Goal: Task Accomplishment & Management: Manage account settings

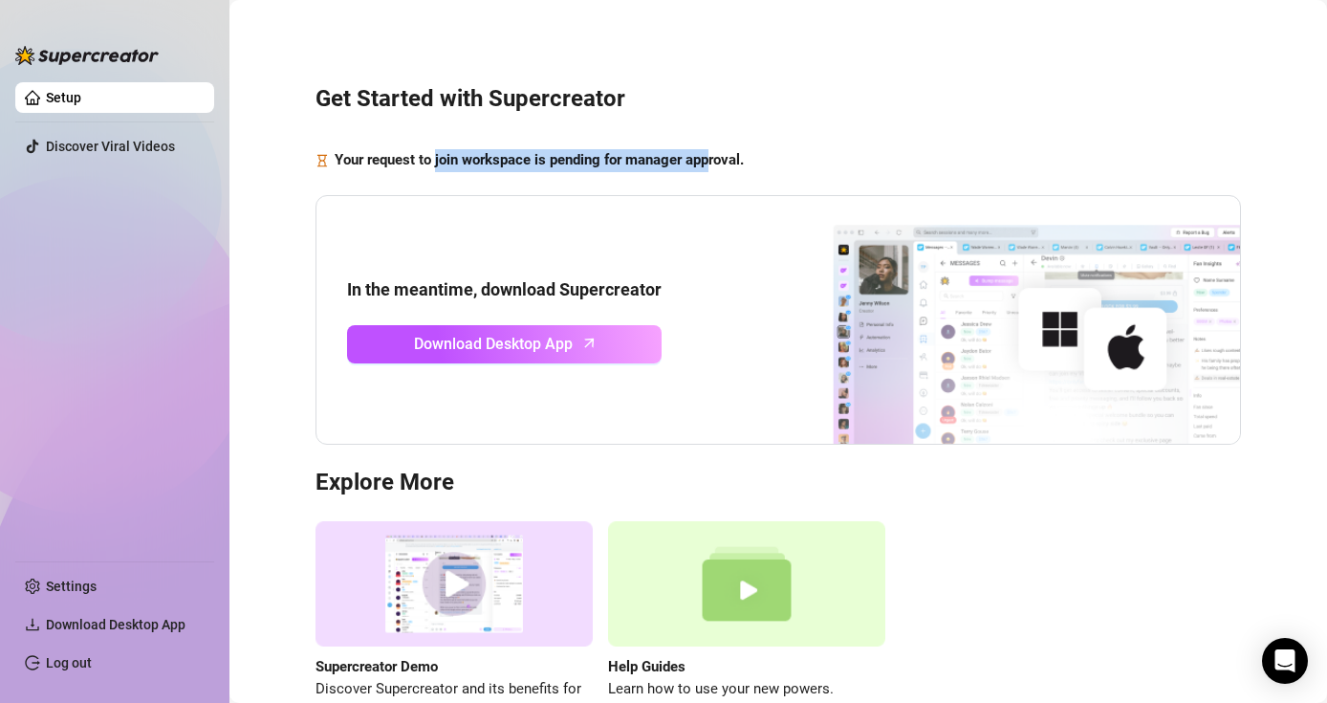
drag, startPoint x: 437, startPoint y: 162, endPoint x: 716, endPoint y: 162, distance: 279.1
click at [716, 162] on strong "Your request to join workspace is pending for manager approval." at bounding box center [539, 159] width 409 height 17
drag, startPoint x: 855, startPoint y: 127, endPoint x: 826, endPoint y: 130, distance: 29.8
click at [854, 126] on div "Get Started with Supercreator Your request to join workspace is pending for man…" at bounding box center [778, 392] width 1059 height 758
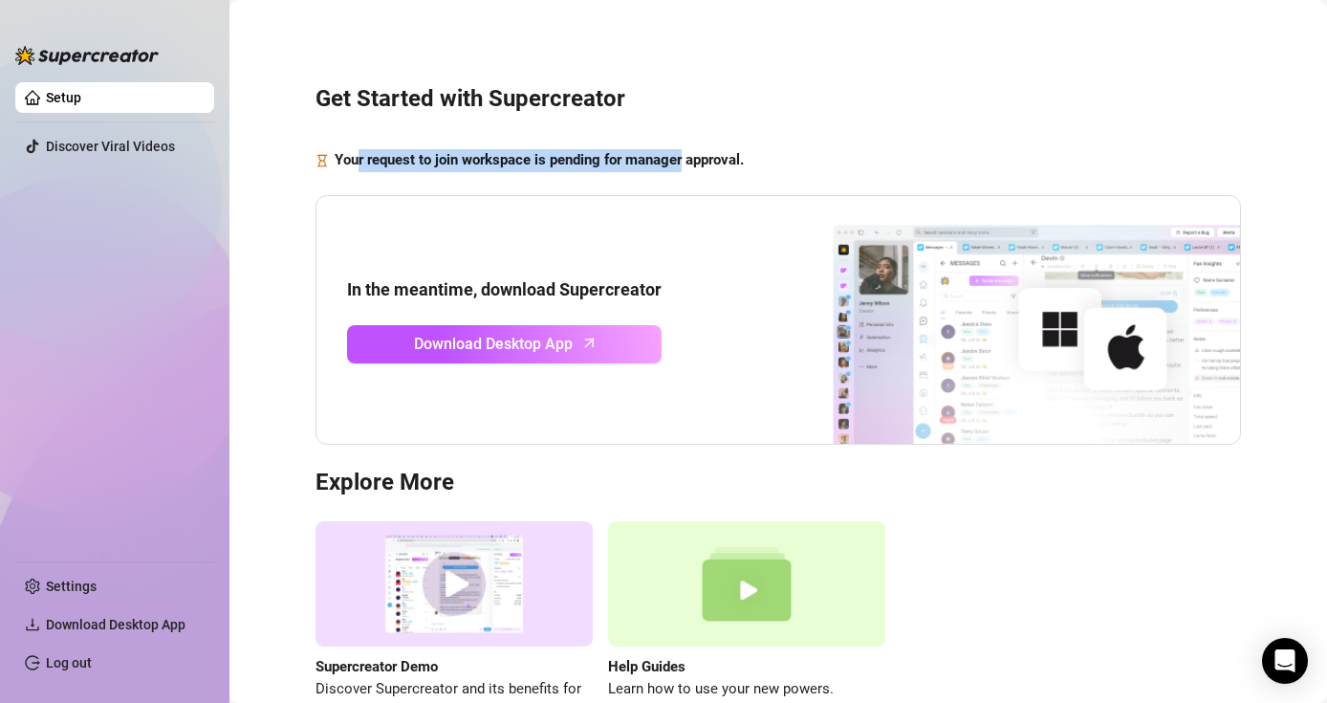
drag, startPoint x: 520, startPoint y: 156, endPoint x: 701, endPoint y: 154, distance: 180.7
click at [694, 156] on strong "Your request to join workspace is pending for manager approval." at bounding box center [539, 159] width 409 height 17
click at [701, 154] on strong "Your request to join workspace is pending for manager approval." at bounding box center [539, 159] width 409 height 17
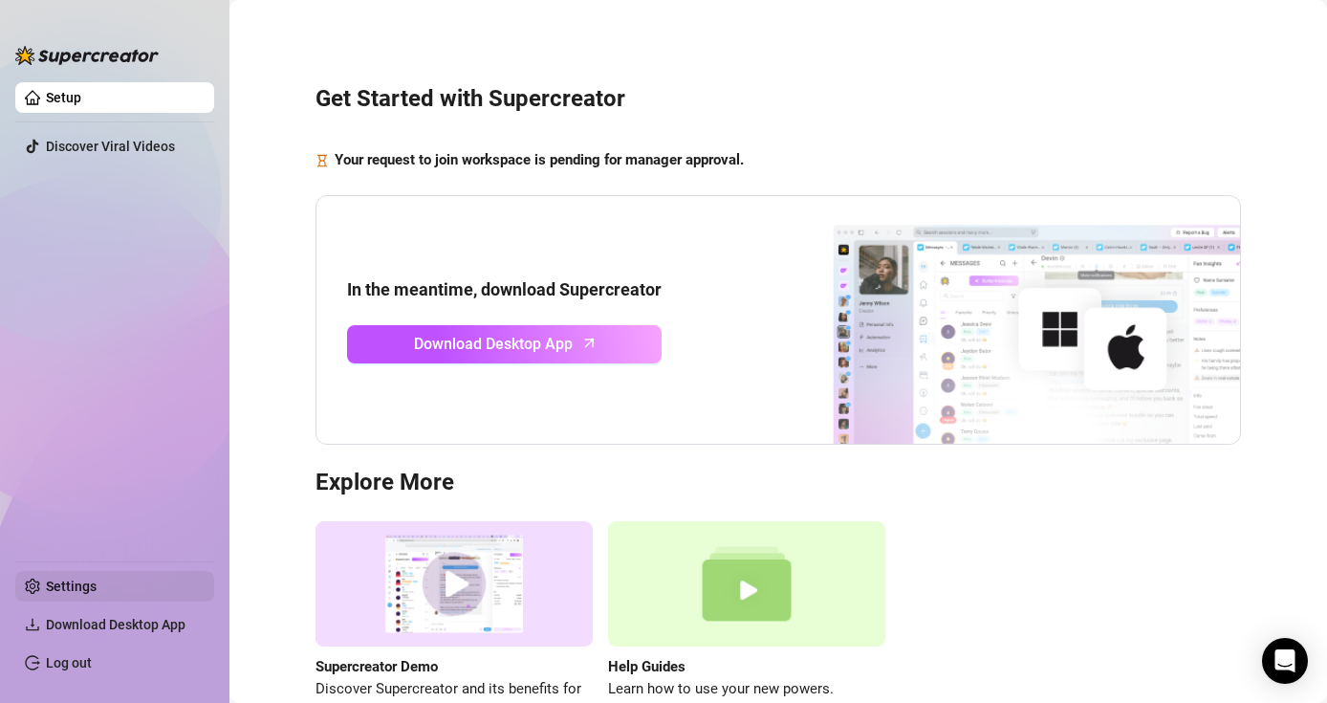
click at [65, 582] on link "Settings" at bounding box center [71, 585] width 51 height 15
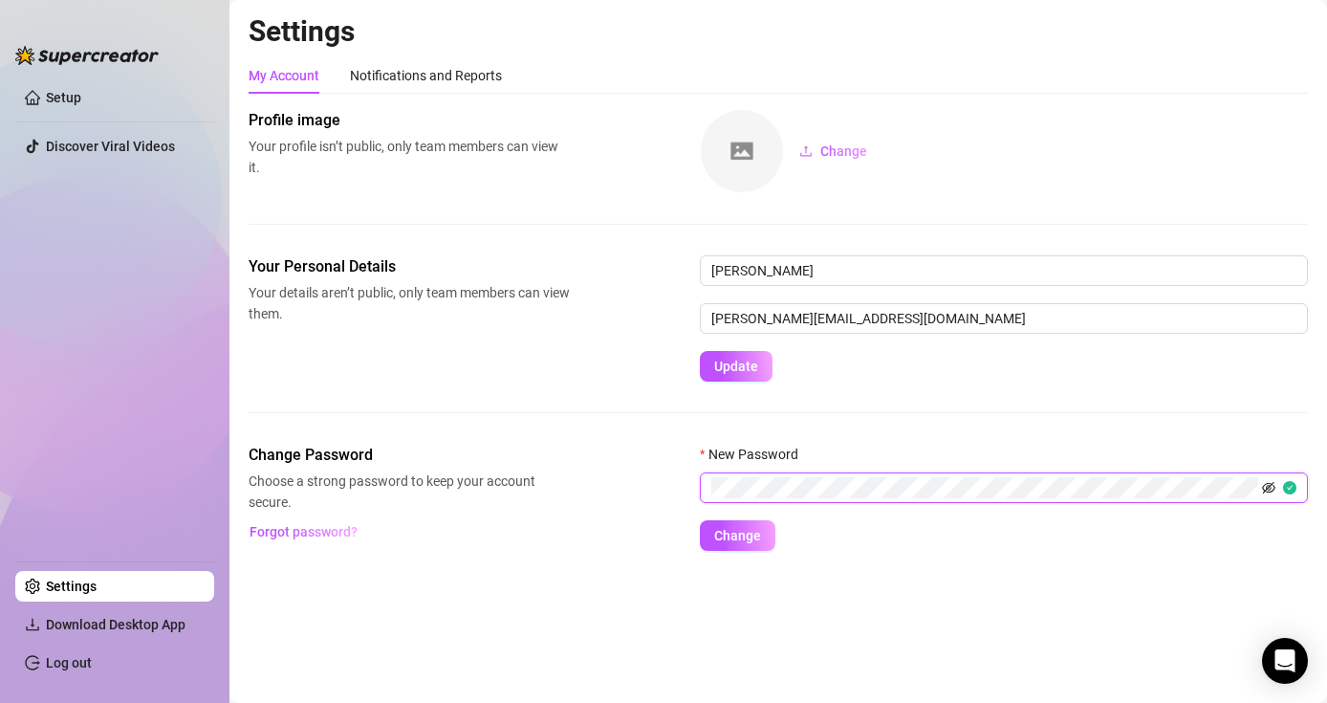
click at [1270, 485] on icon "eye-invisible" at bounding box center [1268, 487] width 13 height 11
click at [737, 534] on span "Change" at bounding box center [737, 535] width 47 height 15
click at [955, 551] on div "Settings My Account Notifications and Reports Profile image Your profile isn’t …" at bounding box center [778, 293] width 1059 height 560
click at [1265, 487] on icon "eye" at bounding box center [1268, 488] width 13 height 10
click at [1265, 487] on icon "eye-invisible" at bounding box center [1268, 487] width 13 height 13
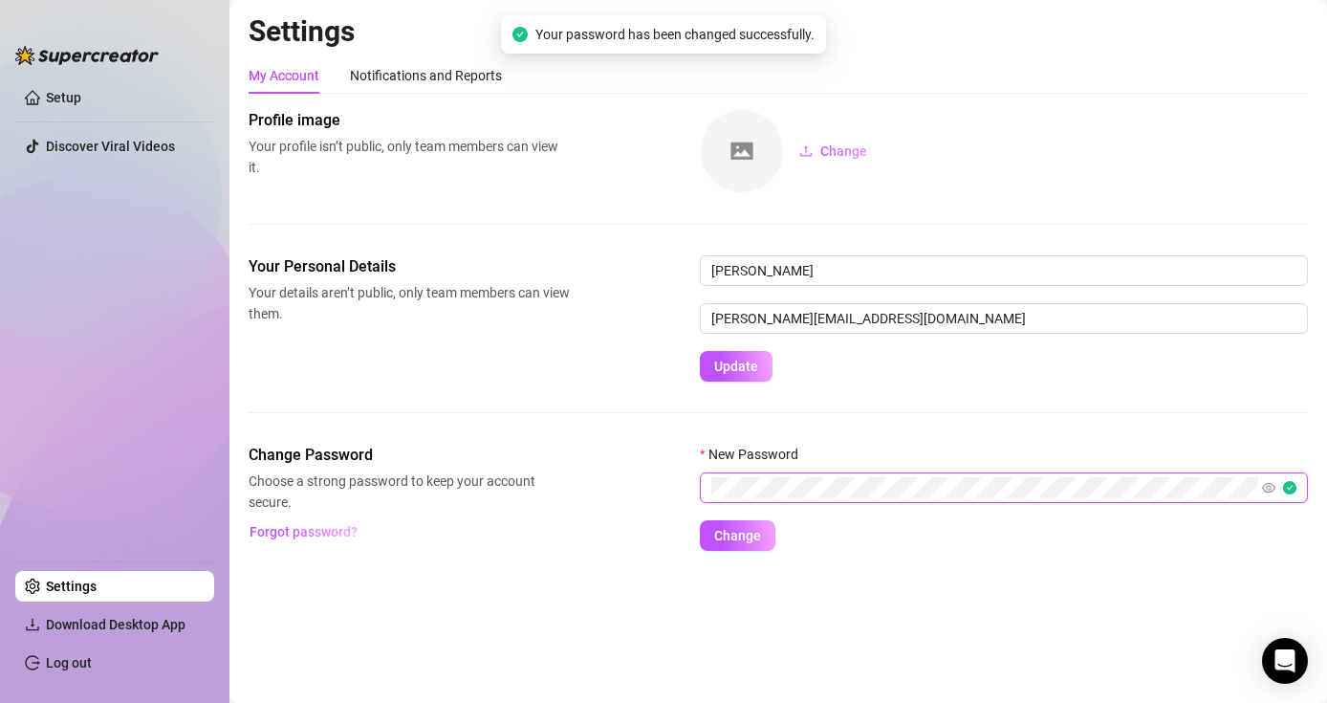
click at [1265, 487] on icon "eye" at bounding box center [1268, 487] width 13 height 13
click at [1062, 403] on div "Your Personal Details Your details aren’t public, only team members can view th…" at bounding box center [778, 349] width 1059 height 188
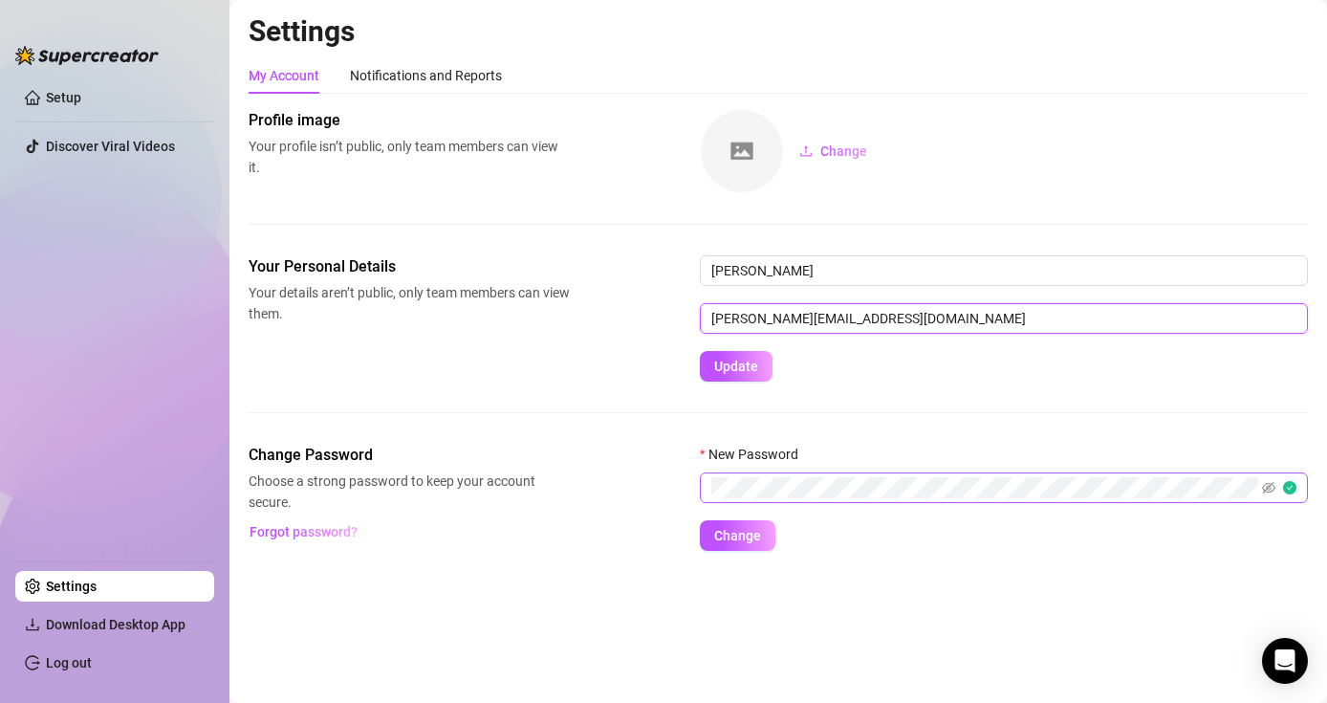
click at [789, 320] on input "[PERSON_NAME][EMAIL_ADDRESS][DOMAIN_NAME]" at bounding box center [1004, 318] width 608 height 31
click at [875, 327] on input "[PERSON_NAME][EMAIL_ADDRESS][DOMAIN_NAME]" at bounding box center [1004, 318] width 608 height 31
click at [925, 364] on form "[PERSON_NAME] [PERSON_NAME][EMAIL_ADDRESS][DOMAIN_NAME] Update" at bounding box center [1004, 318] width 608 height 126
click at [603, 358] on div "Your Personal Details Your details aren’t public, only team members can view th…" at bounding box center [778, 318] width 1059 height 126
drag, startPoint x: 276, startPoint y: 143, endPoint x: 436, endPoint y: 159, distance: 160.3
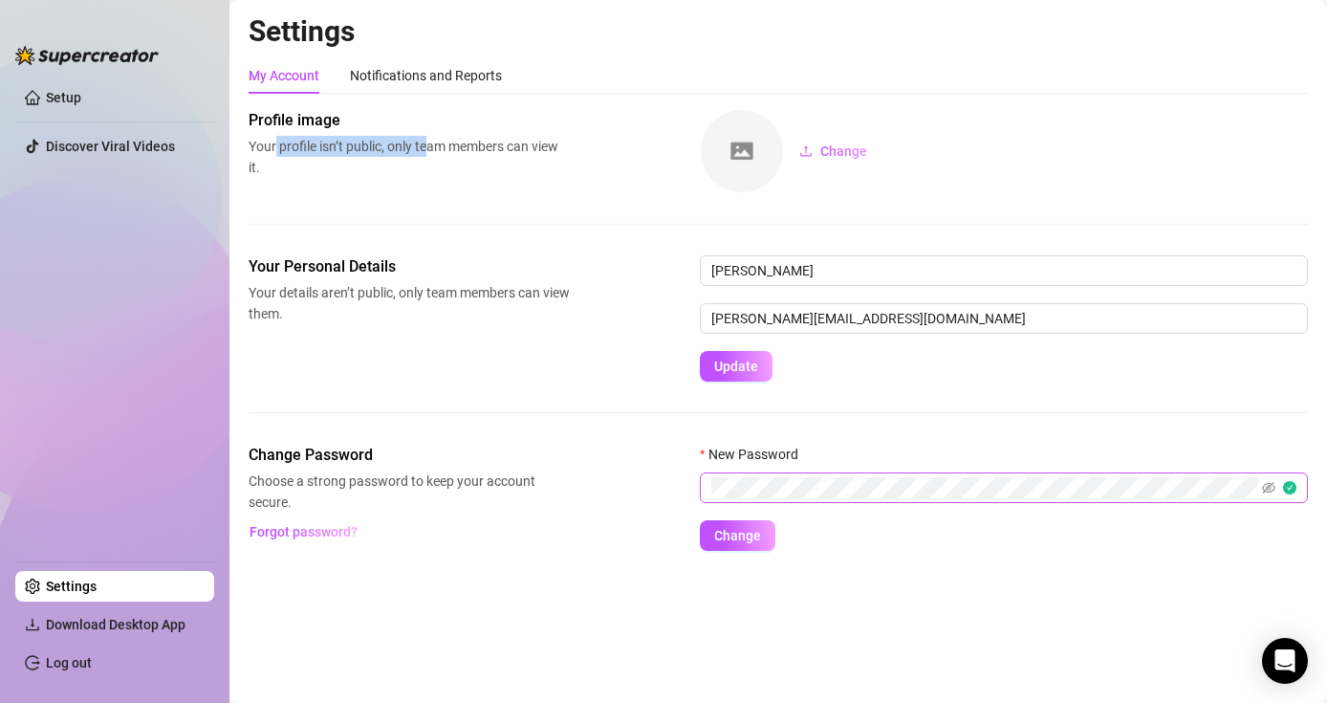
click at [435, 159] on span "Your profile isn’t public, only team members can view it." at bounding box center [409, 157] width 321 height 42
click at [436, 160] on span "Your profile isn’t public, only team members can view it." at bounding box center [409, 157] width 321 height 42
click at [434, 78] on div "Notifications and Reports" at bounding box center [426, 75] width 152 height 21
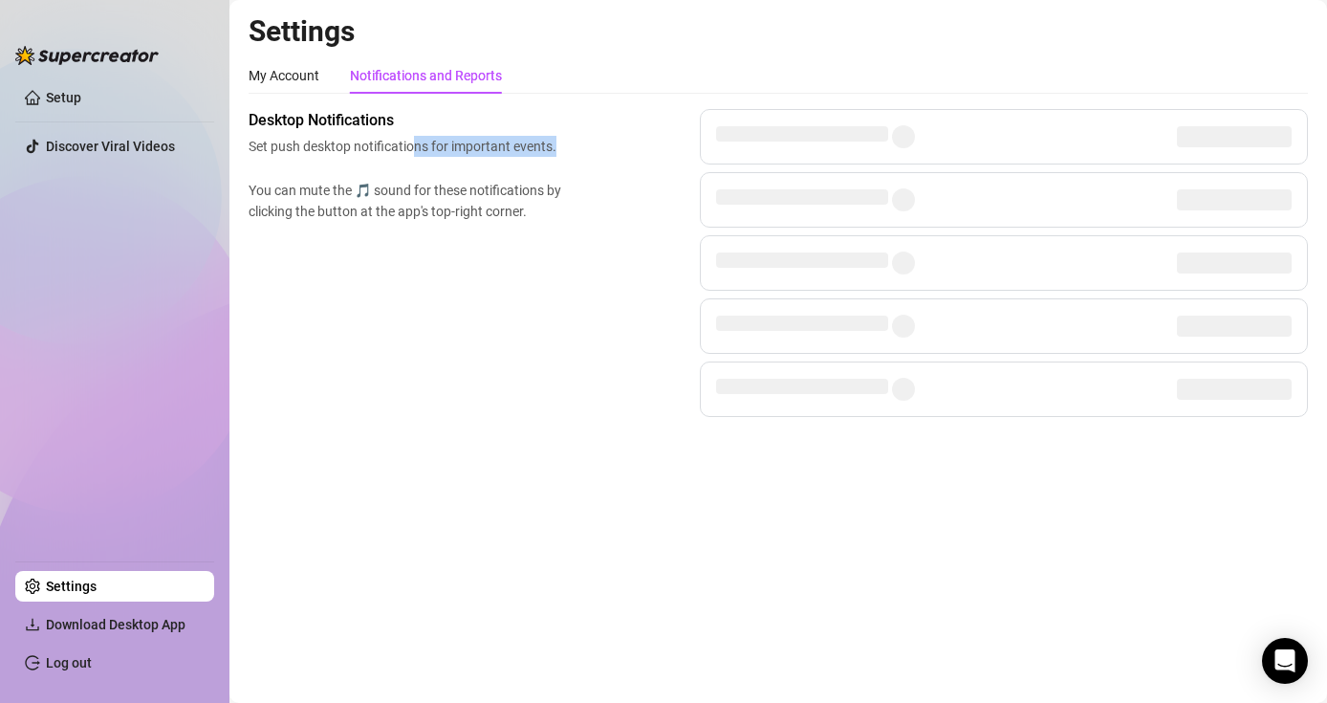
drag, startPoint x: 412, startPoint y: 150, endPoint x: 573, endPoint y: 155, distance: 161.6
click at [573, 155] on div "Desktop Notifications Set push desktop notifications for important events. You …" at bounding box center [778, 263] width 1059 height 308
click at [574, 156] on div "Desktop Notifications Set push desktop notifications for important events. You …" at bounding box center [778, 263] width 1059 height 308
drag, startPoint x: 355, startPoint y: 193, endPoint x: 543, endPoint y: 196, distance: 188.3
click at [539, 195] on span "You can mute the 🎵 sound for these notifications by clicking the button at the …" at bounding box center [409, 201] width 321 height 42
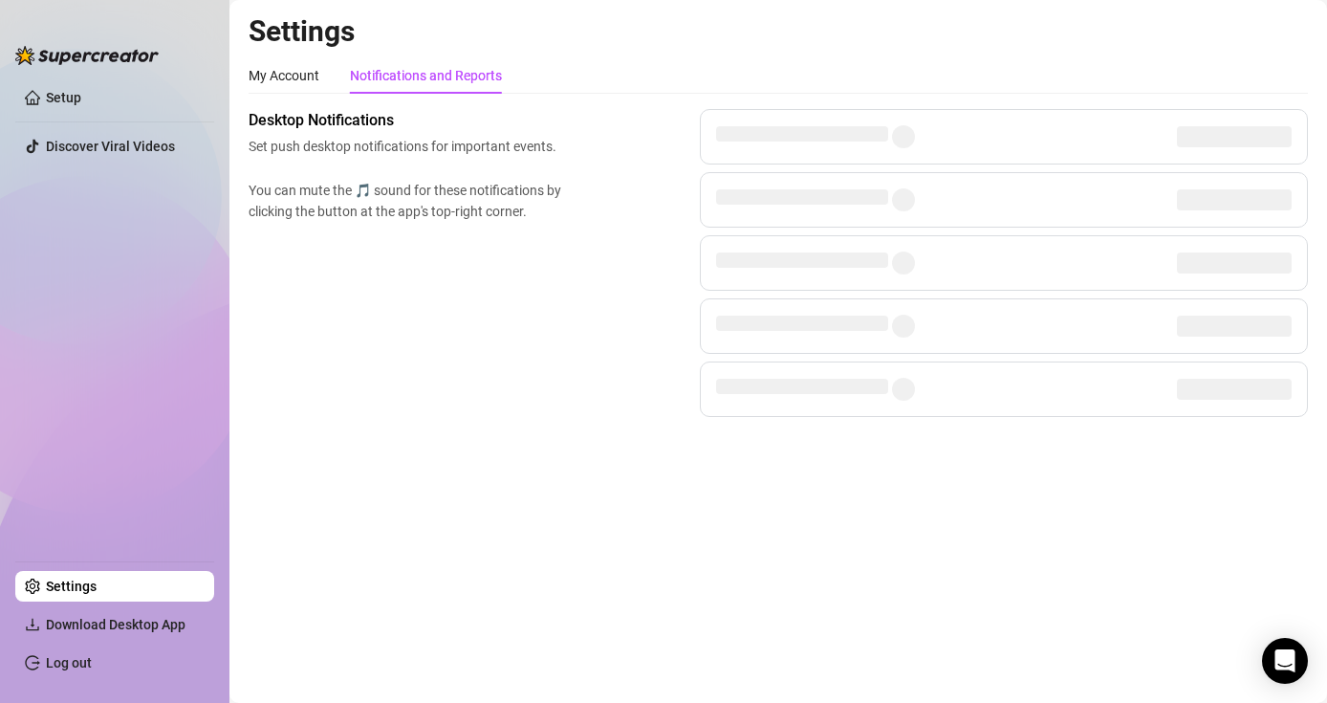
click at [550, 204] on span "You can mute the 🎵 sound for these notifications by clicking the button at the …" at bounding box center [409, 201] width 321 height 42
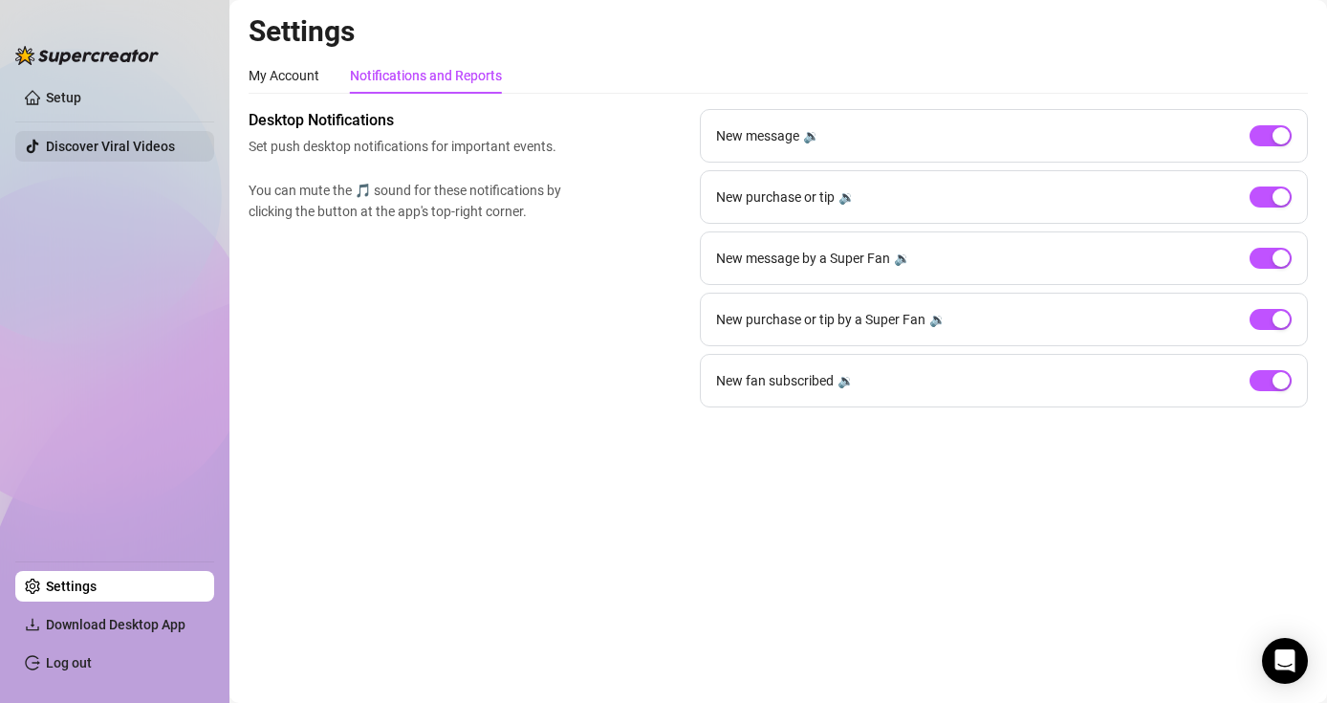
click at [115, 143] on link "Discover Viral Videos" at bounding box center [110, 146] width 129 height 15
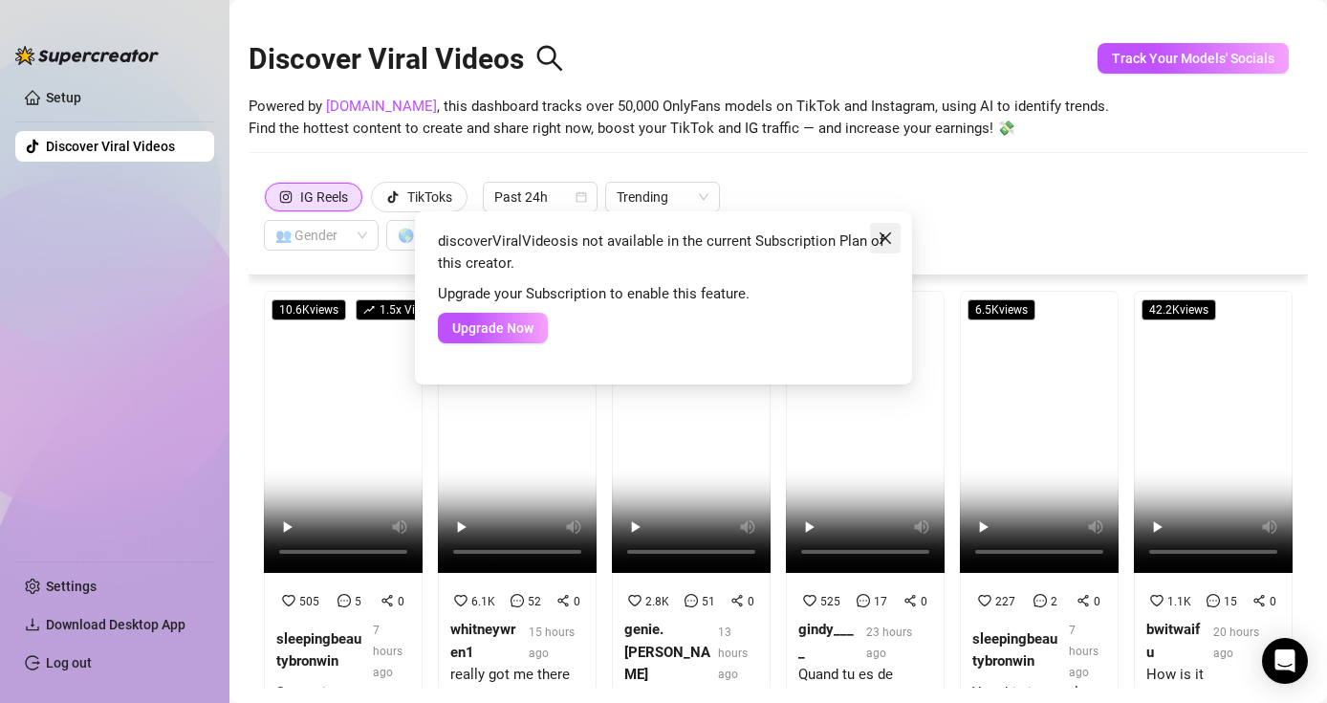
click at [878, 237] on icon "close" at bounding box center [884, 237] width 15 height 15
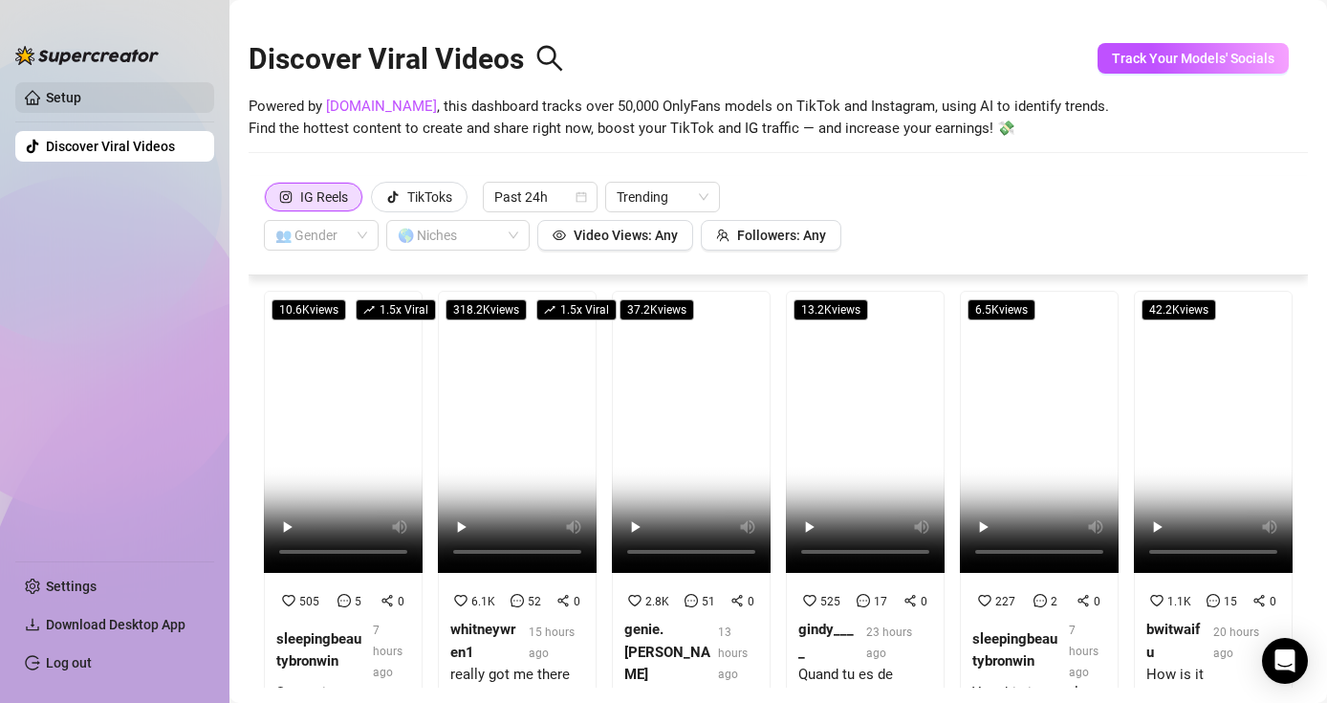
click at [81, 98] on link "Setup" at bounding box center [63, 97] width 35 height 15
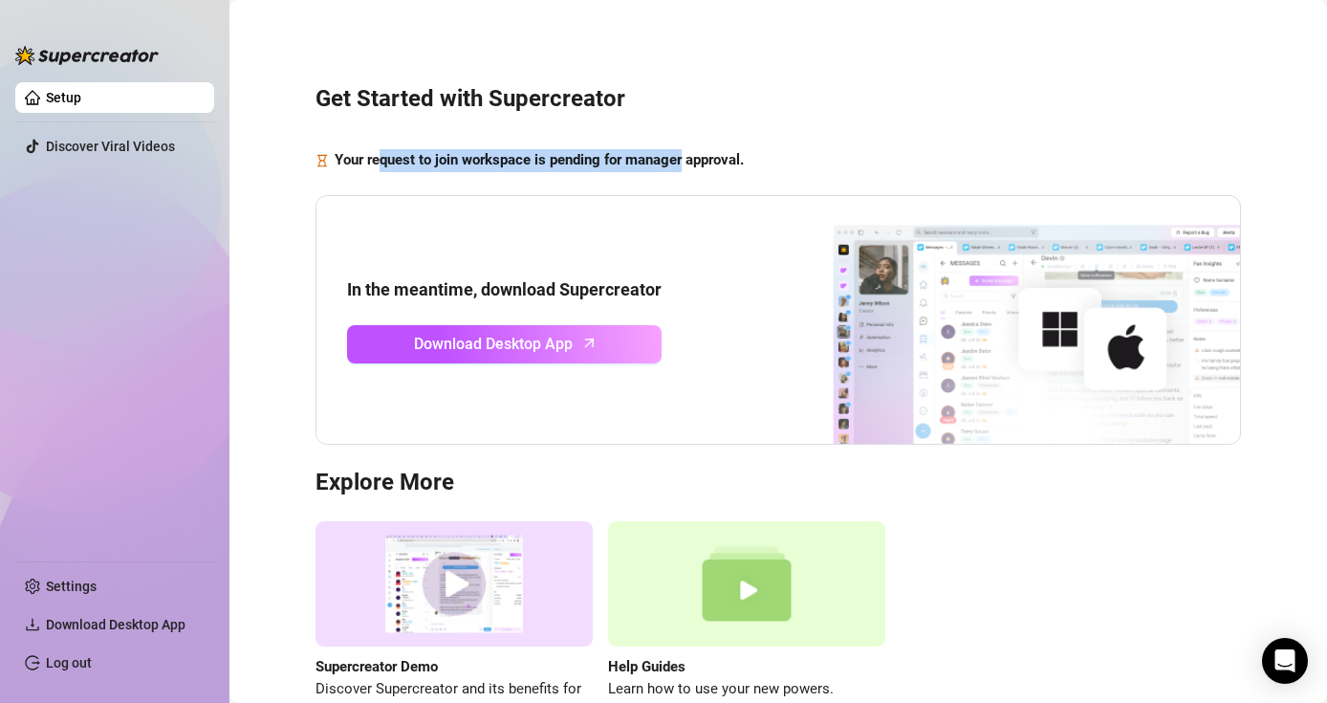
drag, startPoint x: 383, startPoint y: 156, endPoint x: 690, endPoint y: 159, distance: 306.8
click at [687, 159] on strong "Your request to join workspace is pending for manager approval." at bounding box center [539, 159] width 409 height 17
click at [690, 159] on strong "Your request to join workspace is pending for manager approval." at bounding box center [539, 159] width 409 height 17
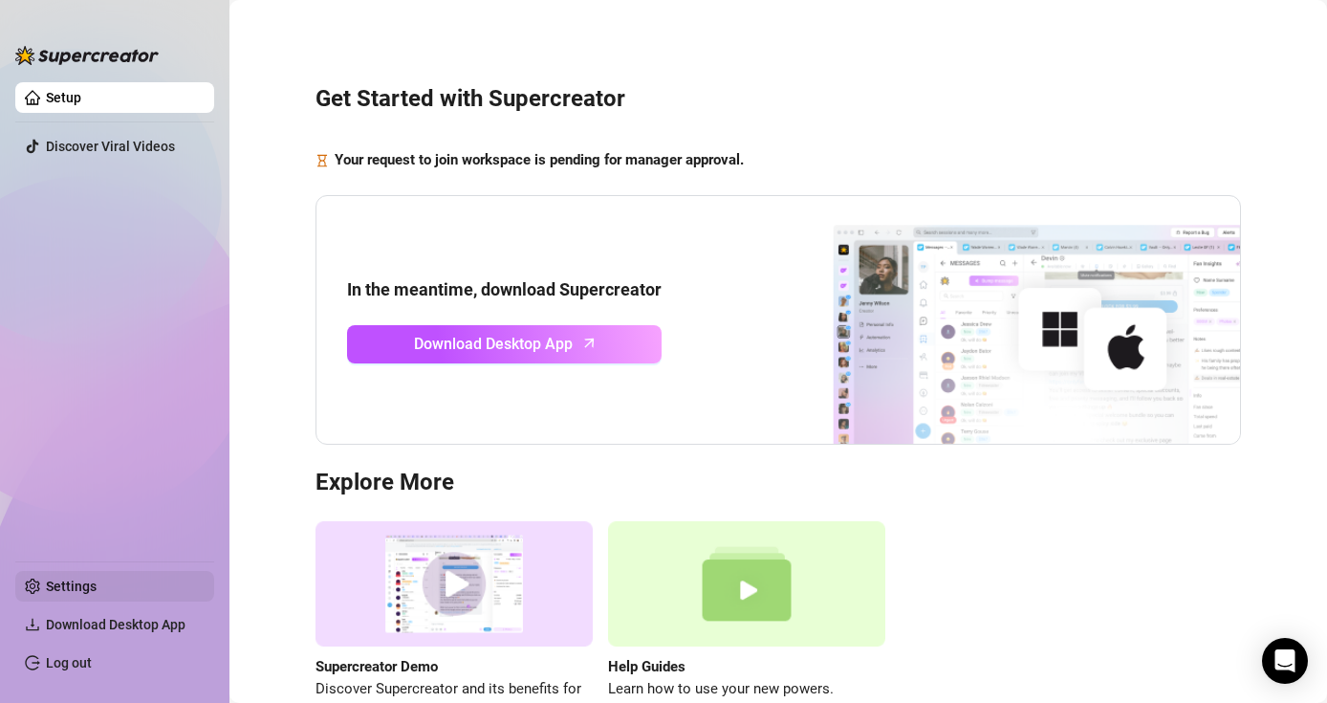
click at [76, 590] on link "Settings" at bounding box center [71, 585] width 51 height 15
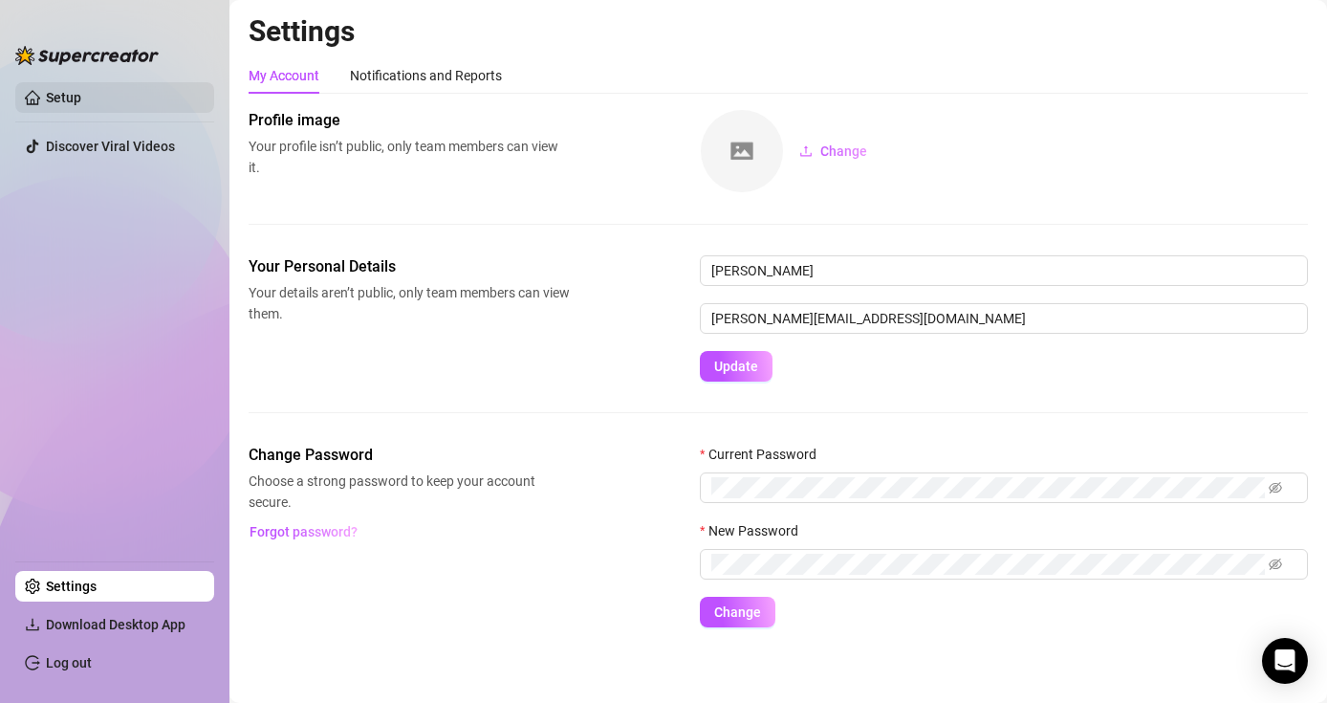
click at [81, 98] on link "Setup" at bounding box center [63, 97] width 35 height 15
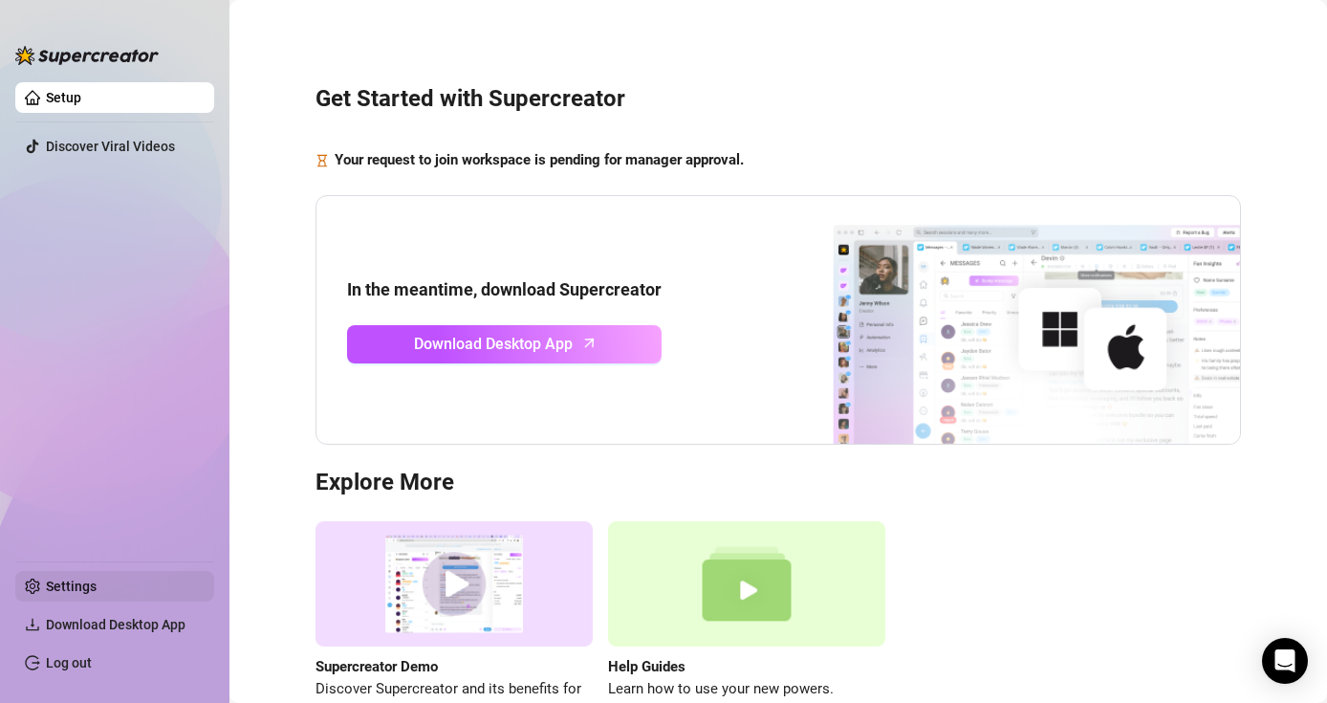
click at [97, 578] on link "Settings" at bounding box center [71, 585] width 51 height 15
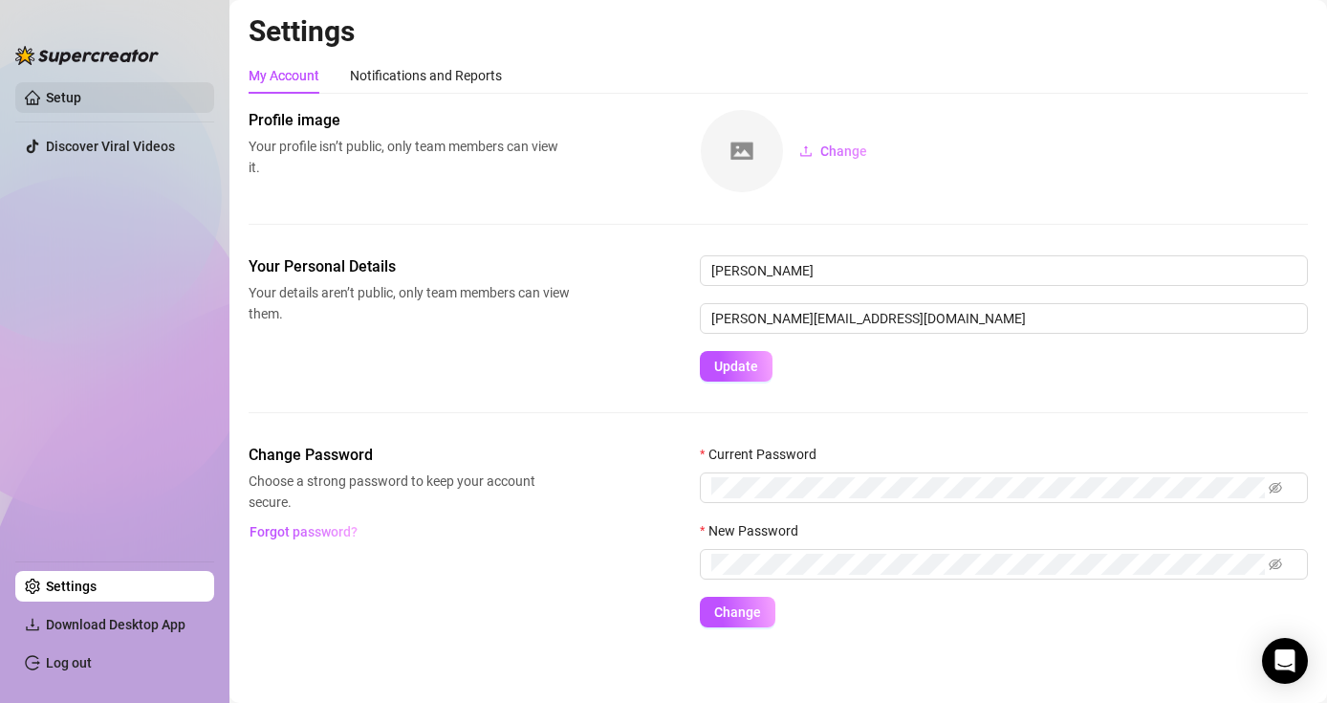
click at [81, 105] on link "Setup" at bounding box center [63, 97] width 35 height 15
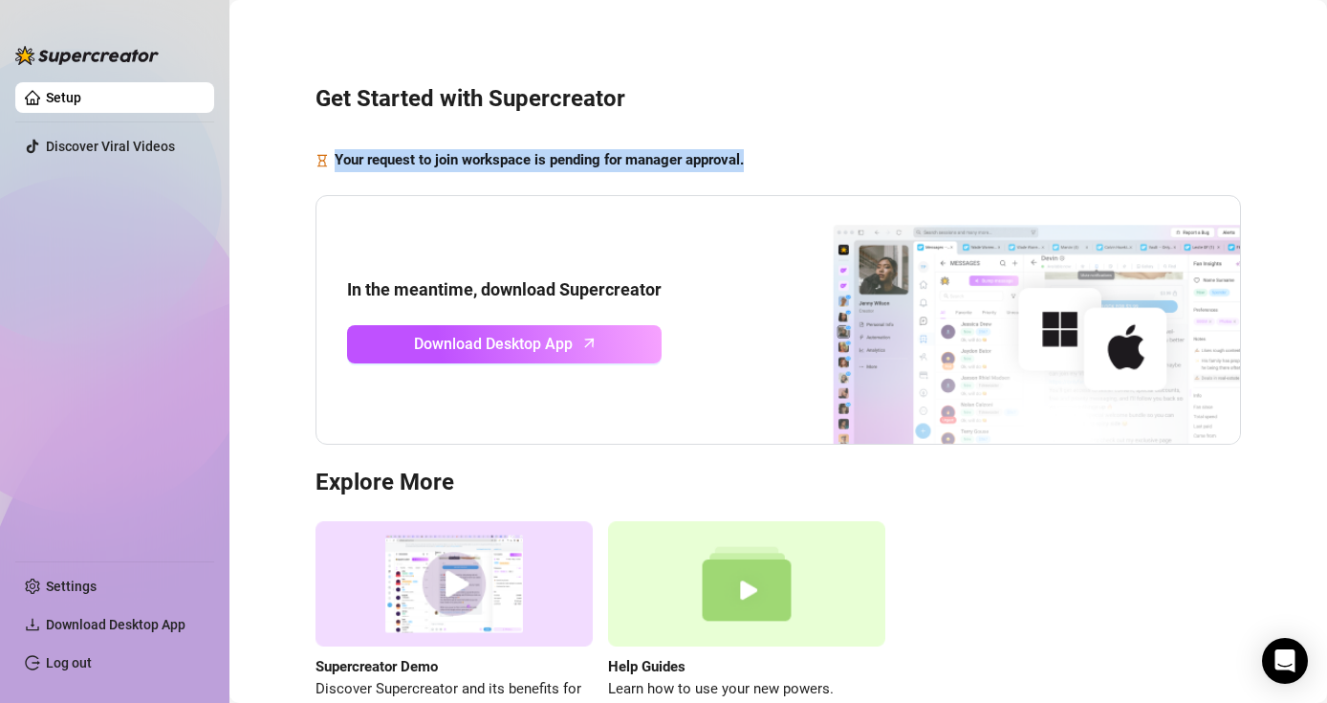
drag, startPoint x: 448, startPoint y: 153, endPoint x: 803, endPoint y: 171, distance: 355.1
click at [803, 171] on div "Your request to join workspace is pending for manager approval." at bounding box center [777, 160] width 925 height 23
click at [864, 136] on div "Get Started with Supercreator Your request to join workspace is pending for man…" at bounding box center [778, 392] width 1059 height 758
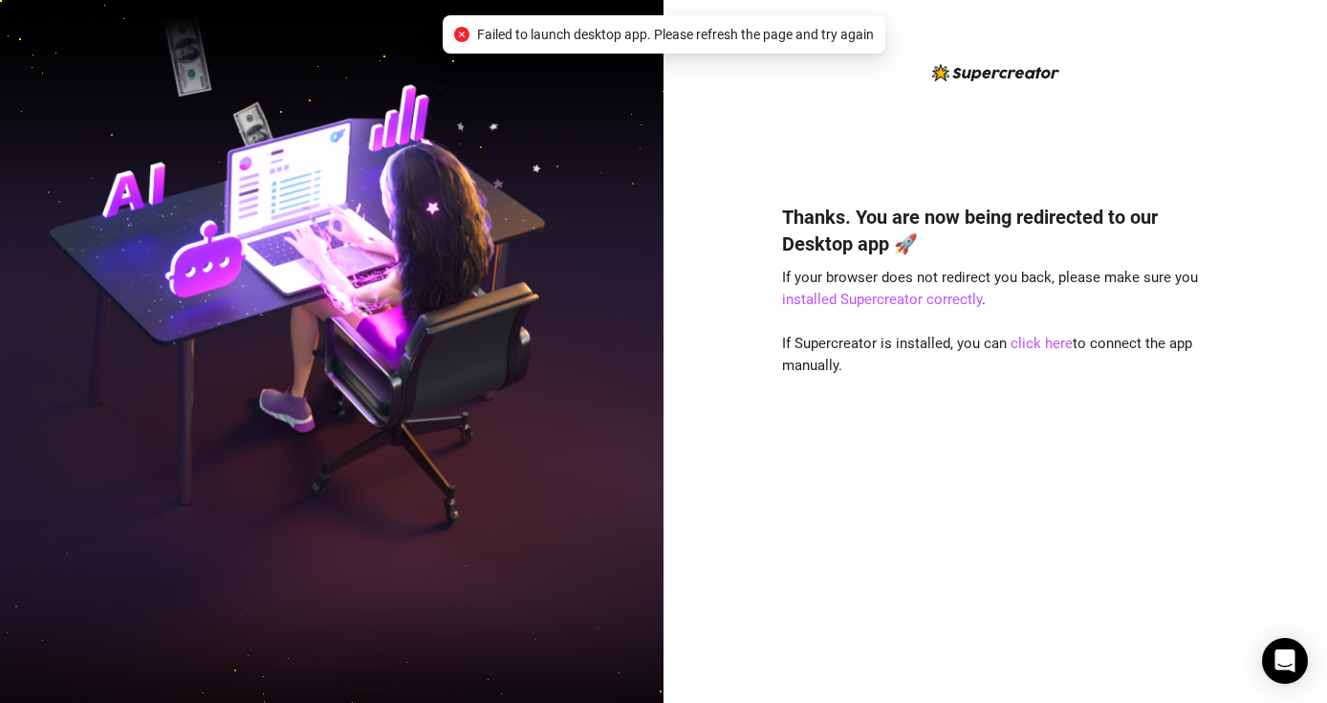
click at [450, 34] on div "Failed to launch desktop app. Please refresh the page and try again" at bounding box center [664, 34] width 443 height 38
click at [458, 31] on icon "close-circle" at bounding box center [461, 34] width 15 height 15
click at [465, 32] on icon "close-circle" at bounding box center [461, 34] width 15 height 15
drag, startPoint x: 1126, startPoint y: 73, endPoint x: 1166, endPoint y: 8, distance: 76.4
click at [1125, 73] on div "Thanks. You are now being redirected to our Desktop app 🚀 If your browser does …" at bounding box center [995, 366] width 426 height 611
